Goal: Task Accomplishment & Management: Use online tool/utility

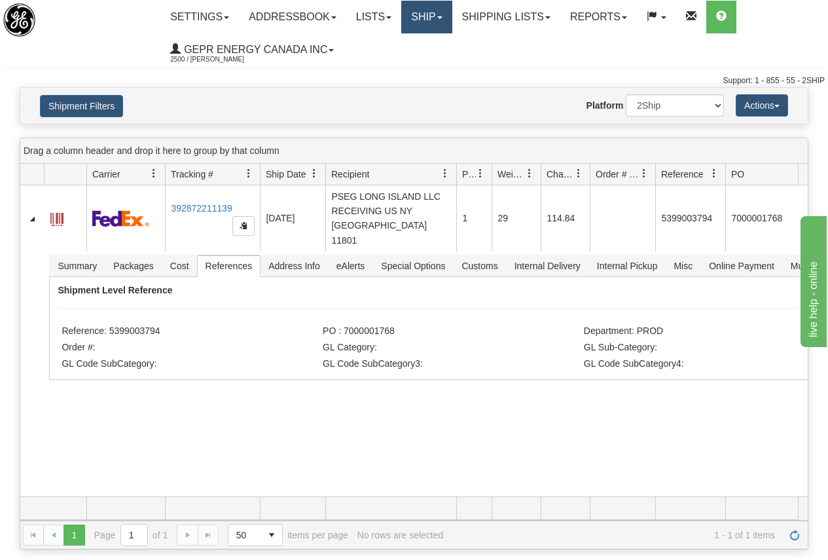
click at [434, 11] on link "Ship" at bounding box center [426, 17] width 50 height 33
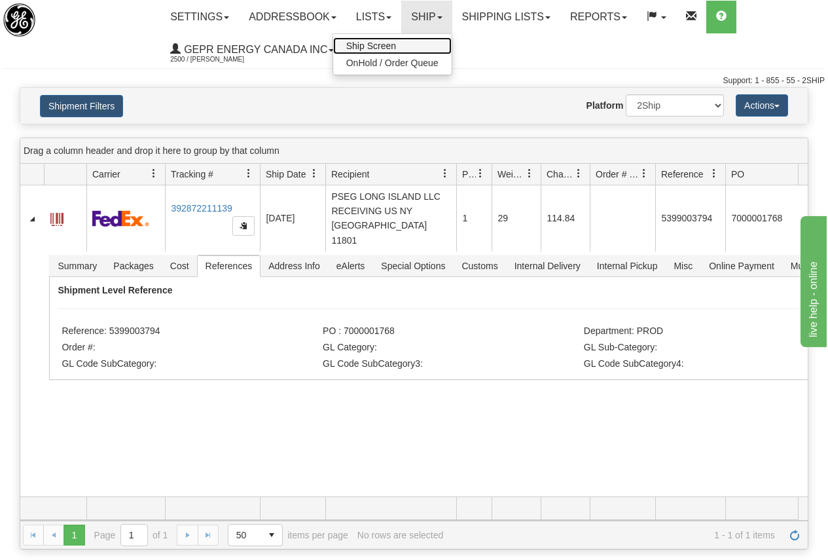
click at [375, 44] on span "Ship Screen" at bounding box center [371, 46] width 50 height 10
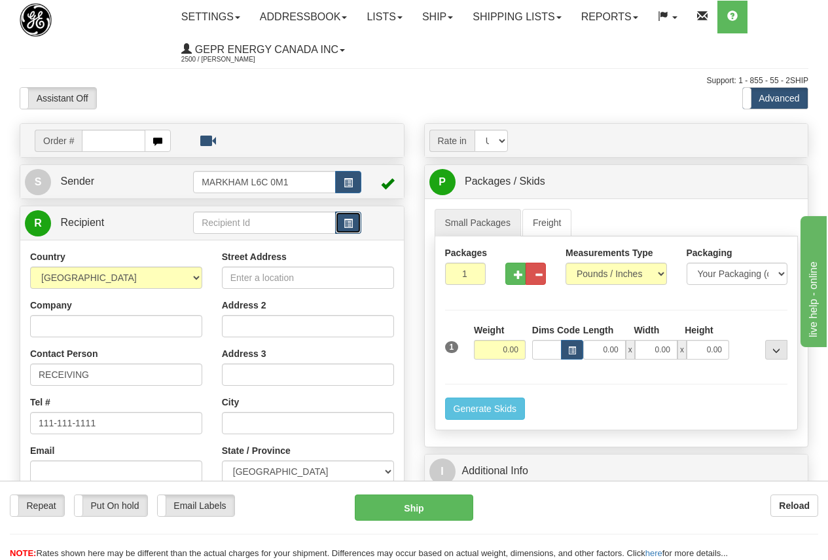
click at [350, 222] on span "button" at bounding box center [348, 223] width 9 height 9
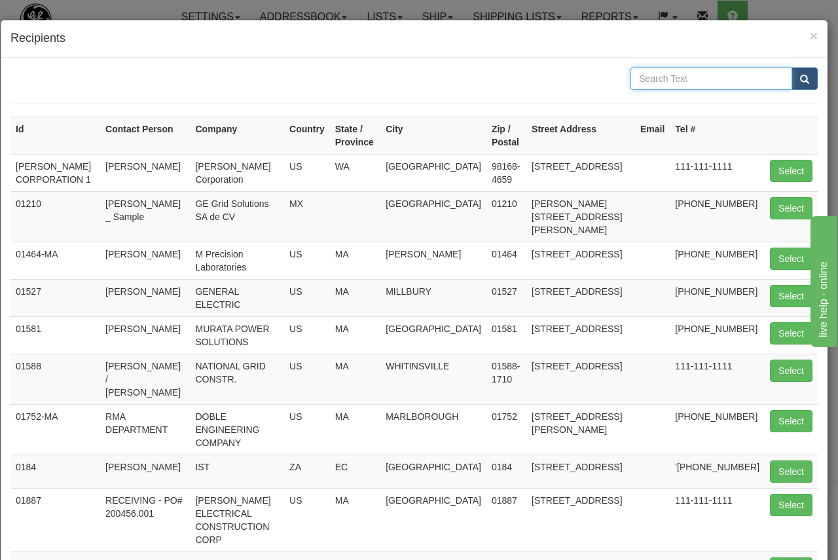
click at [657, 83] on input "text" at bounding box center [712, 78] width 162 height 22
type input "eci"
click at [800, 83] on span "submit" at bounding box center [804, 79] width 9 height 9
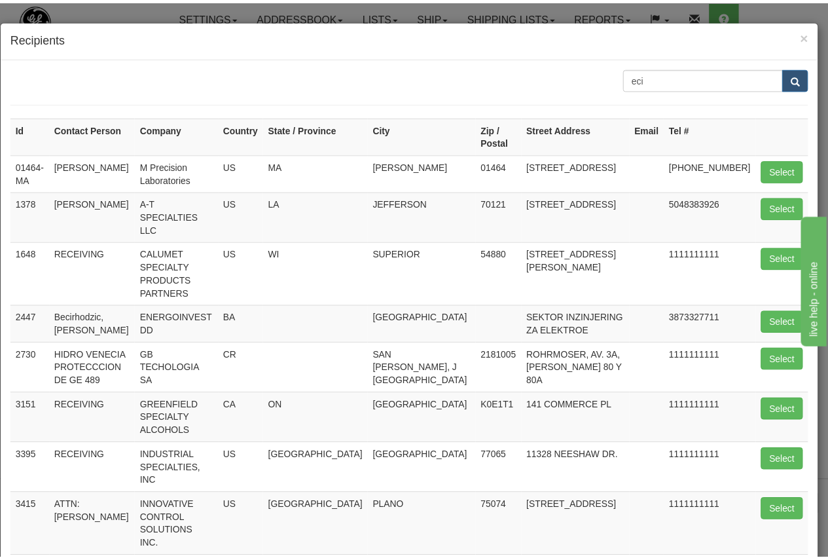
scroll to position [65, 0]
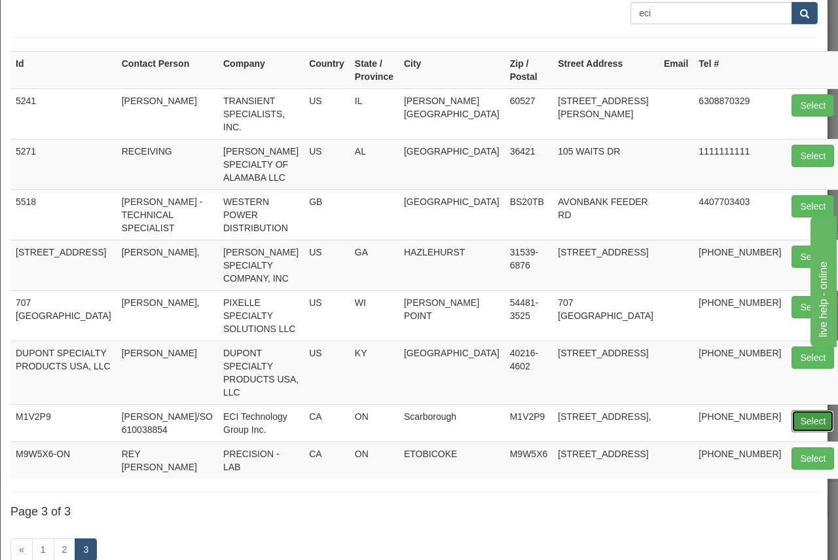
click at [792, 410] on button "Select" at bounding box center [813, 421] width 43 height 22
type input "M1V2P9"
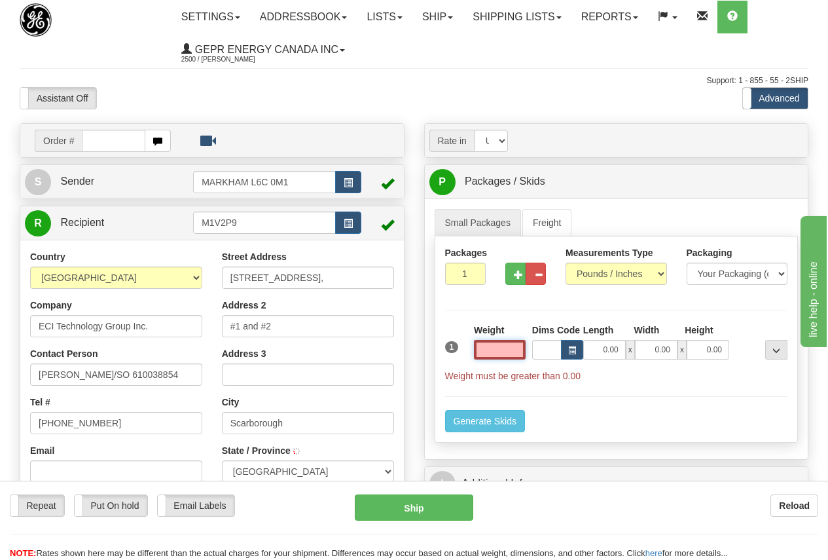
type input "[GEOGRAPHIC_DATA]"
type input "0.00"
click at [144, 373] on input "[PERSON_NAME]/SO 610038854" at bounding box center [116, 374] width 172 height 22
drag, startPoint x: 156, startPoint y: 371, endPoint x: -26, endPoint y: 373, distance: 182.0
click at [0, 373] on html "Training Course Close Toggle navigation Settings Shipping Preferences New Sende…" at bounding box center [414, 280] width 828 height 560
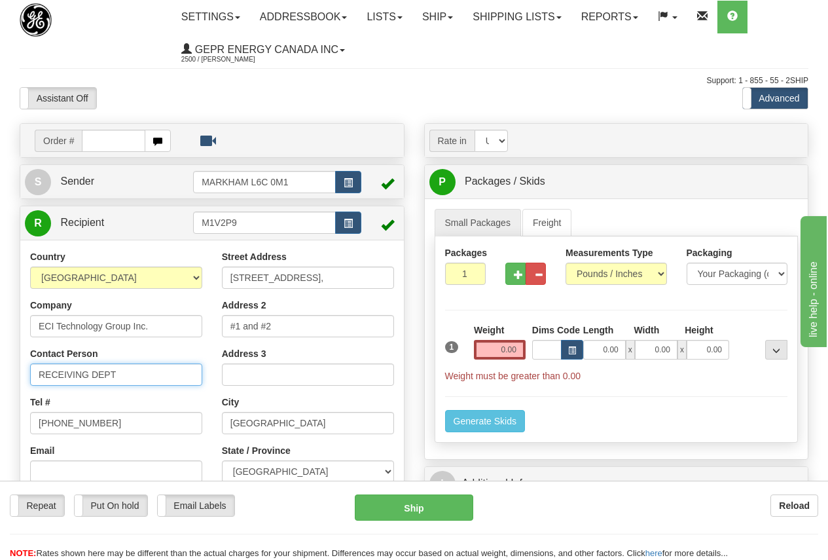
type input "RECEIVING DEPT"
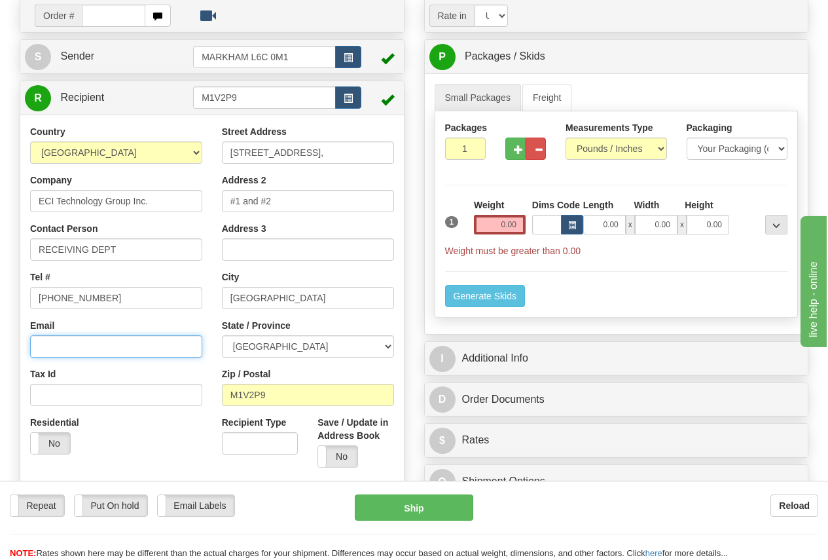
scroll to position [131, 0]
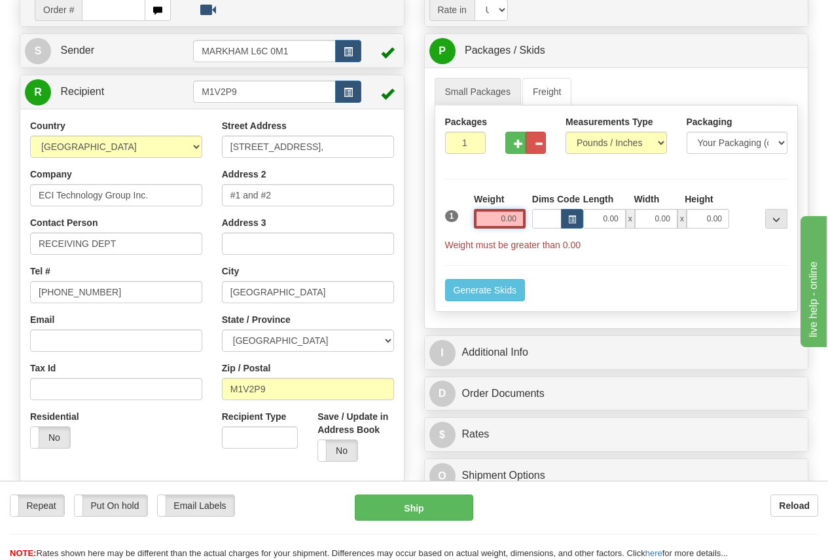
click at [494, 217] on input "0.00" at bounding box center [500, 219] width 52 height 20
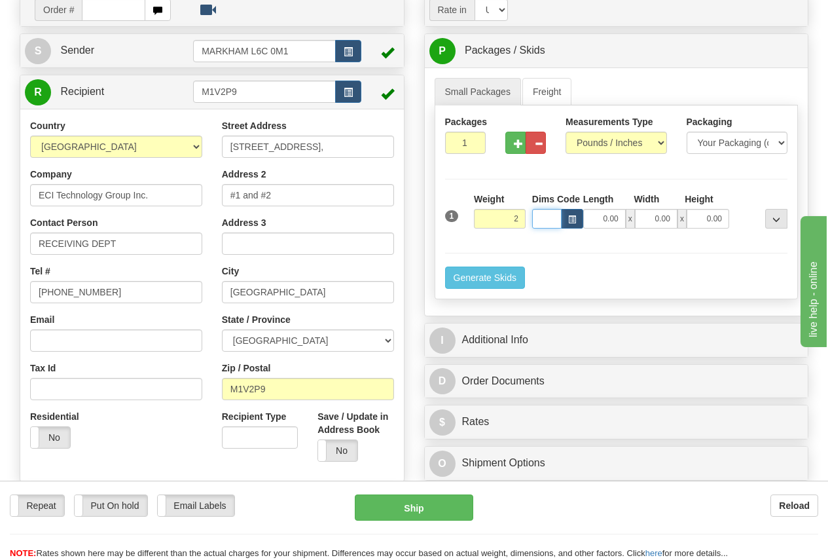
type input "2.00"
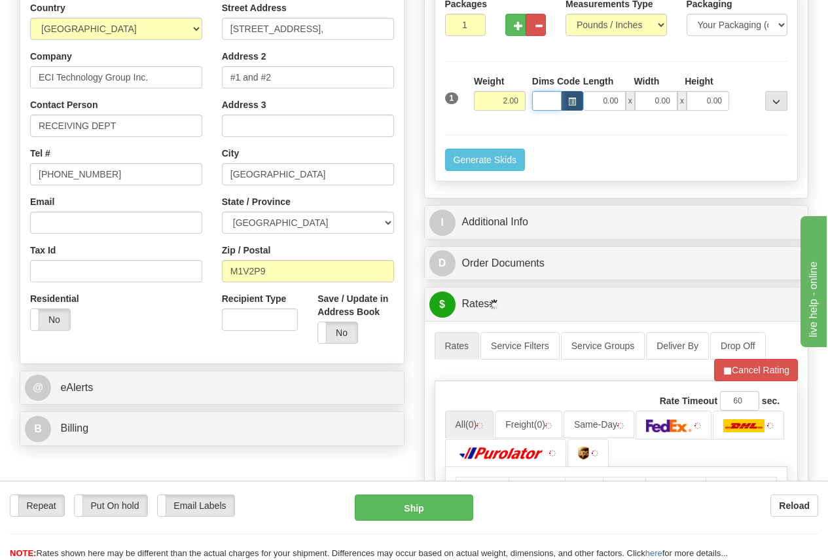
scroll to position [262, 0]
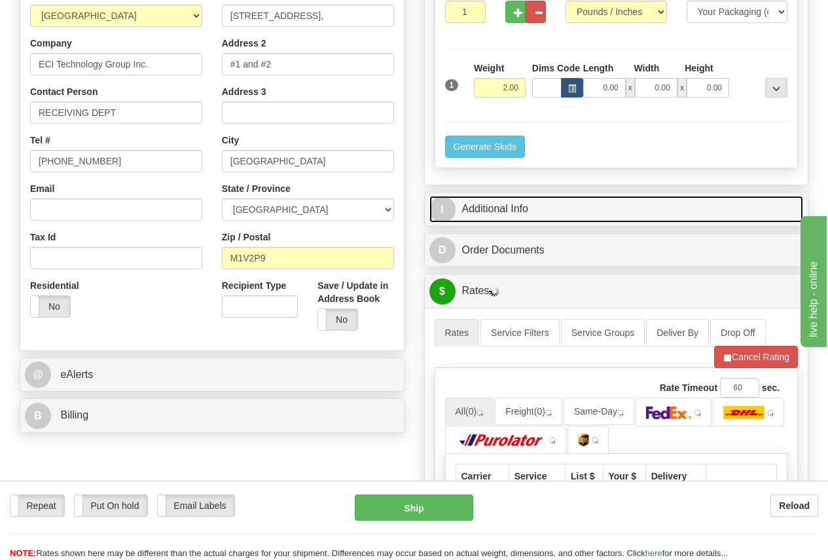
click at [525, 202] on link "I Additional Info" at bounding box center [617, 209] width 375 height 27
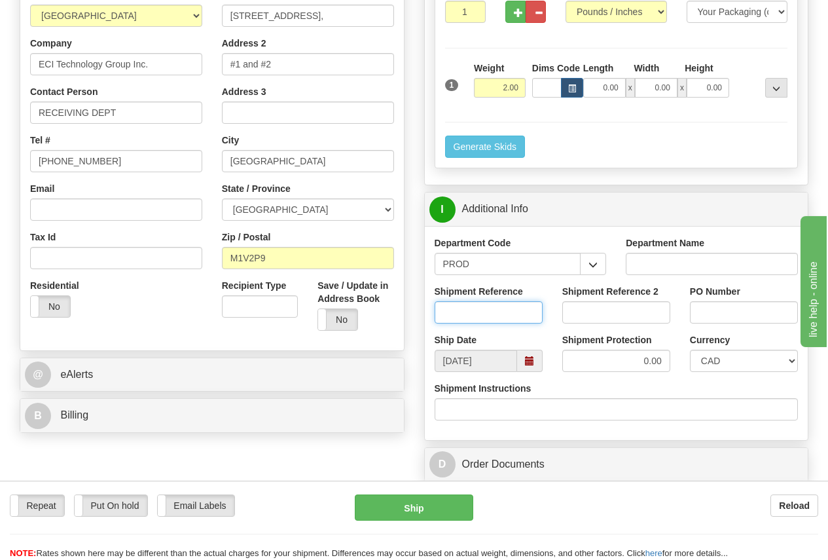
click at [460, 305] on input "Shipment Reference" at bounding box center [489, 312] width 108 height 22
paste input "[EMAIL_ADDRESS][DOMAIN_NAME]"
type input "[EMAIL_ADDRESS][DOMAIN_NAME]"
click at [733, 362] on select "CAD USD EUR ZAR [PERSON_NAME] ARN AUD AUS AWG BBD BFR BGN BHD BMD BND BRC BRL C…" at bounding box center [744, 361] width 108 height 22
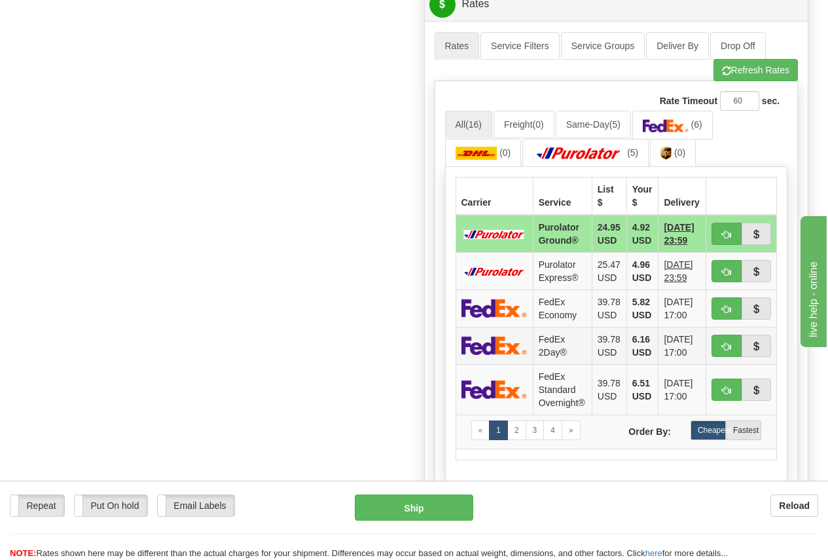
scroll to position [786, 0]
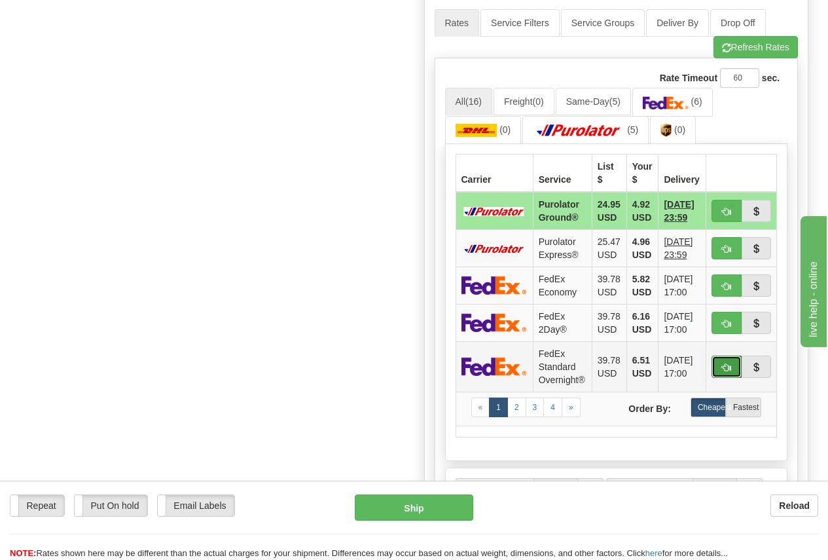
click at [731, 366] on span "button" at bounding box center [726, 367] width 9 height 9
type input "05"
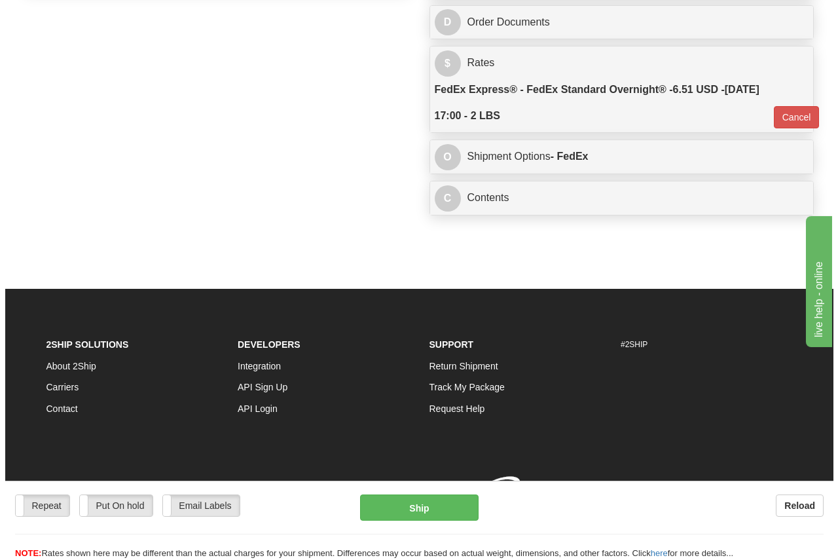
scroll to position [723, 0]
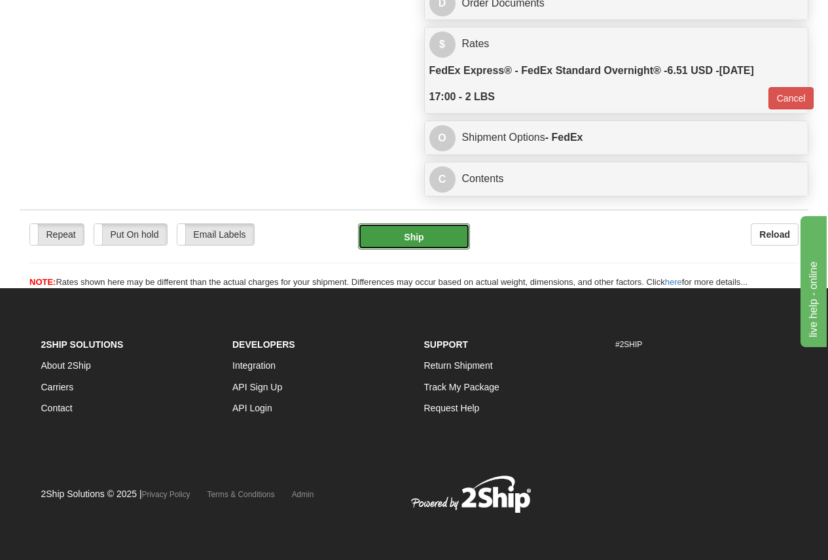
click at [429, 234] on button "Ship" at bounding box center [414, 236] width 112 height 26
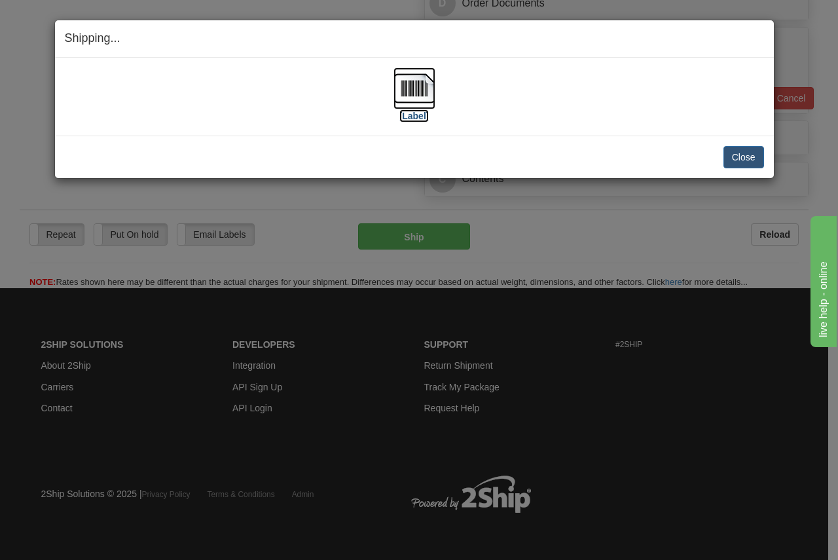
click at [418, 92] on img at bounding box center [415, 88] width 42 height 42
click at [739, 158] on button "Close" at bounding box center [744, 157] width 41 height 22
